Goal: Information Seeking & Learning: Learn about a topic

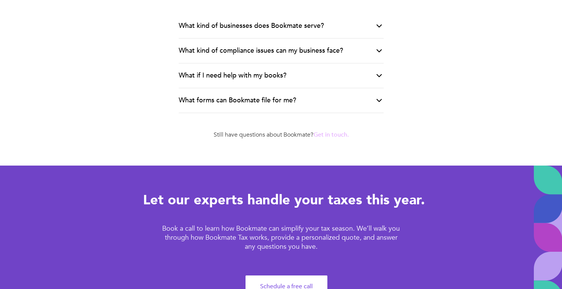
scroll to position [1509, 0]
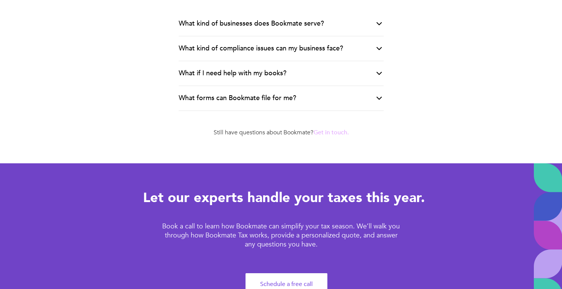
click at [359, 95] on div "What forms can Bookmate file for me?" at bounding box center [281, 98] width 205 height 25
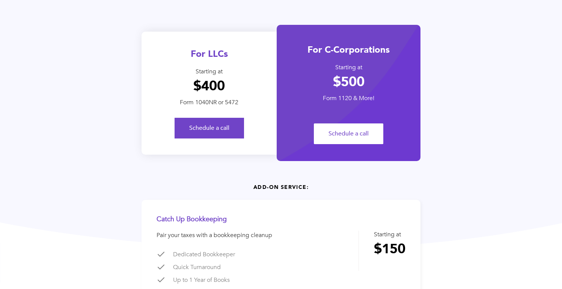
scroll to position [0, 0]
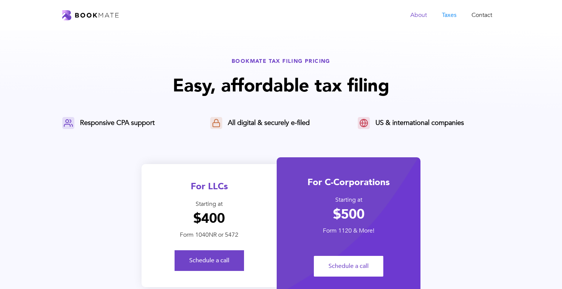
click at [426, 14] on link "About" at bounding box center [419, 15] width 32 height 15
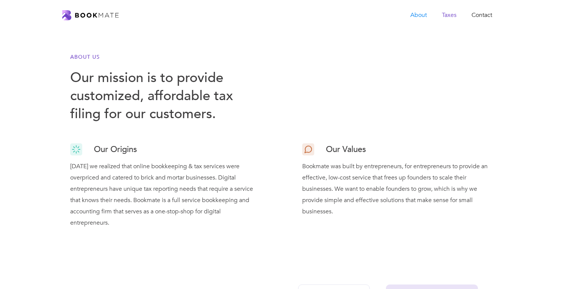
click at [452, 17] on link "Taxes" at bounding box center [450, 15] width 30 height 15
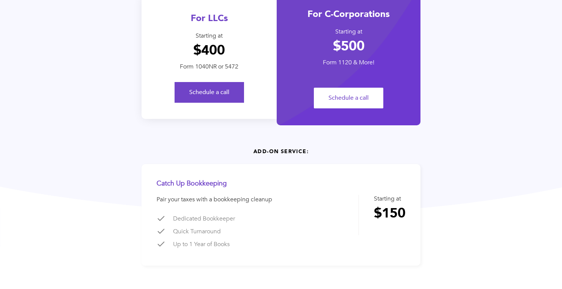
scroll to position [166, 0]
